Goal: Information Seeking & Learning: Learn about a topic

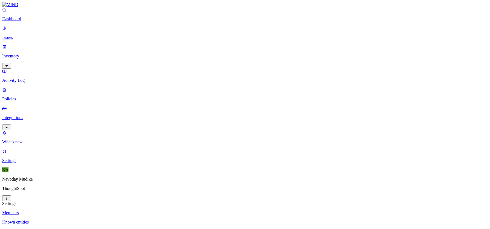
click at [22, 38] on link "Issues" at bounding box center [245, 33] width 486 height 14
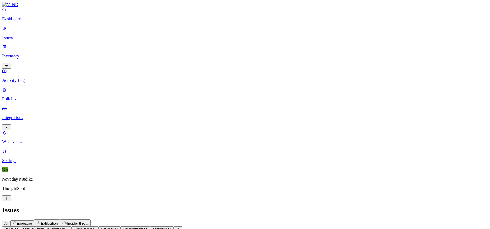
click at [292, 201] on div "All Exposure Exfiltration Insider threat" at bounding box center [245, 222] width 486 height 7
click at [32, 201] on span "Exposure" at bounding box center [24, 223] width 15 height 4
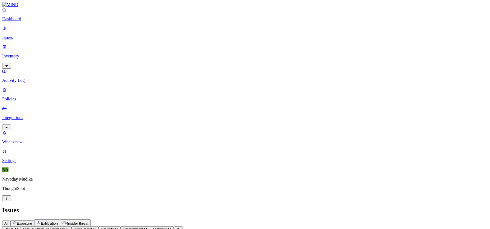
scroll to position [0, 0]
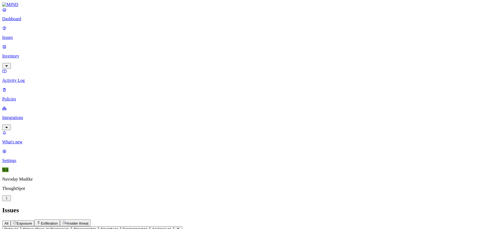
click at [92, 201] on span "Discovered" at bounding box center [83, 229] width 18 height 4
click at [226, 201] on div "All Exposure Exfiltration Insider threat" at bounding box center [245, 222] width 486 height 7
click at [72, 201] on button "Status: Open, In Progress" at bounding box center [46, 229] width 51 height 6
click at [14, 201] on span "Policy" at bounding box center [9, 229] width 10 height 4
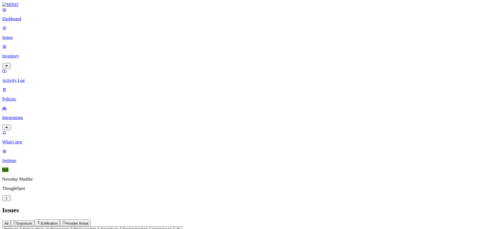
click at [53, 106] on link "Integrations" at bounding box center [245, 118] width 486 height 24
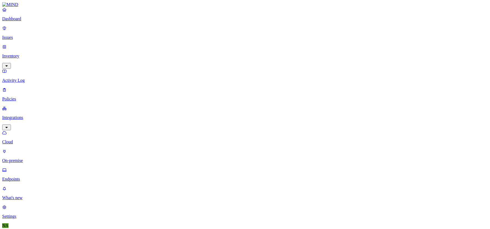
click at [27, 177] on p "Endpoints" at bounding box center [245, 179] width 486 height 5
click at [214, 48] on div "Last 7 days" at bounding box center [214, 49] width 0 height 15
